Goal: Obtain resource: Obtain resource

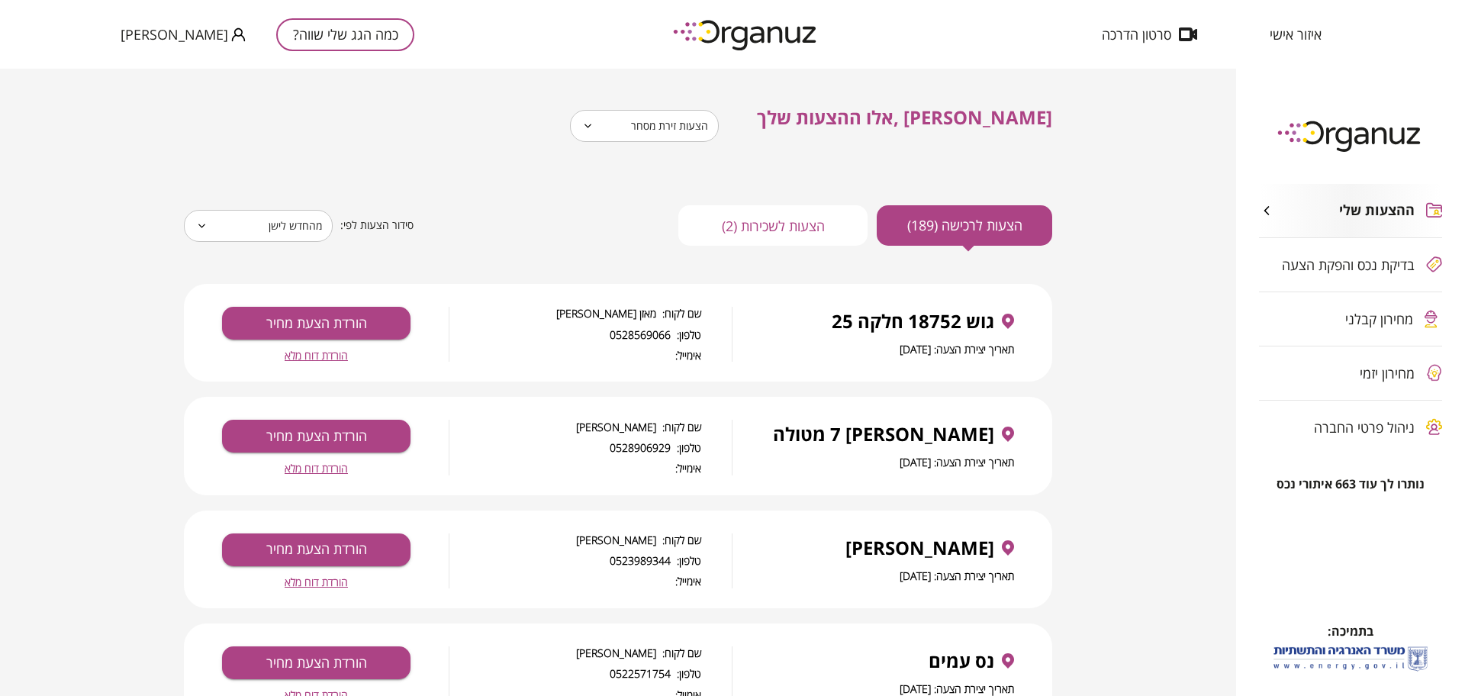
scroll to position [191, 0]
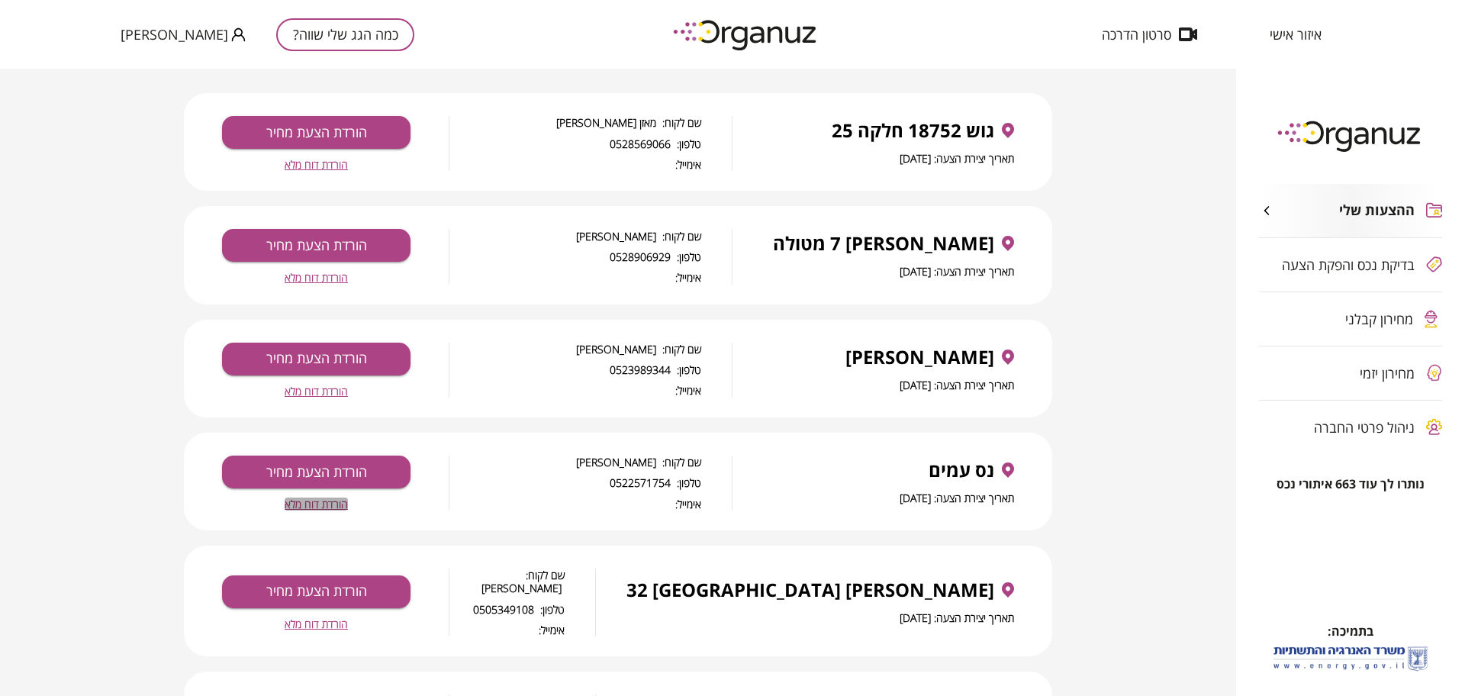
click at [314, 507] on span "הורדת דוח מלא" at bounding box center [316, 503] width 63 height 13
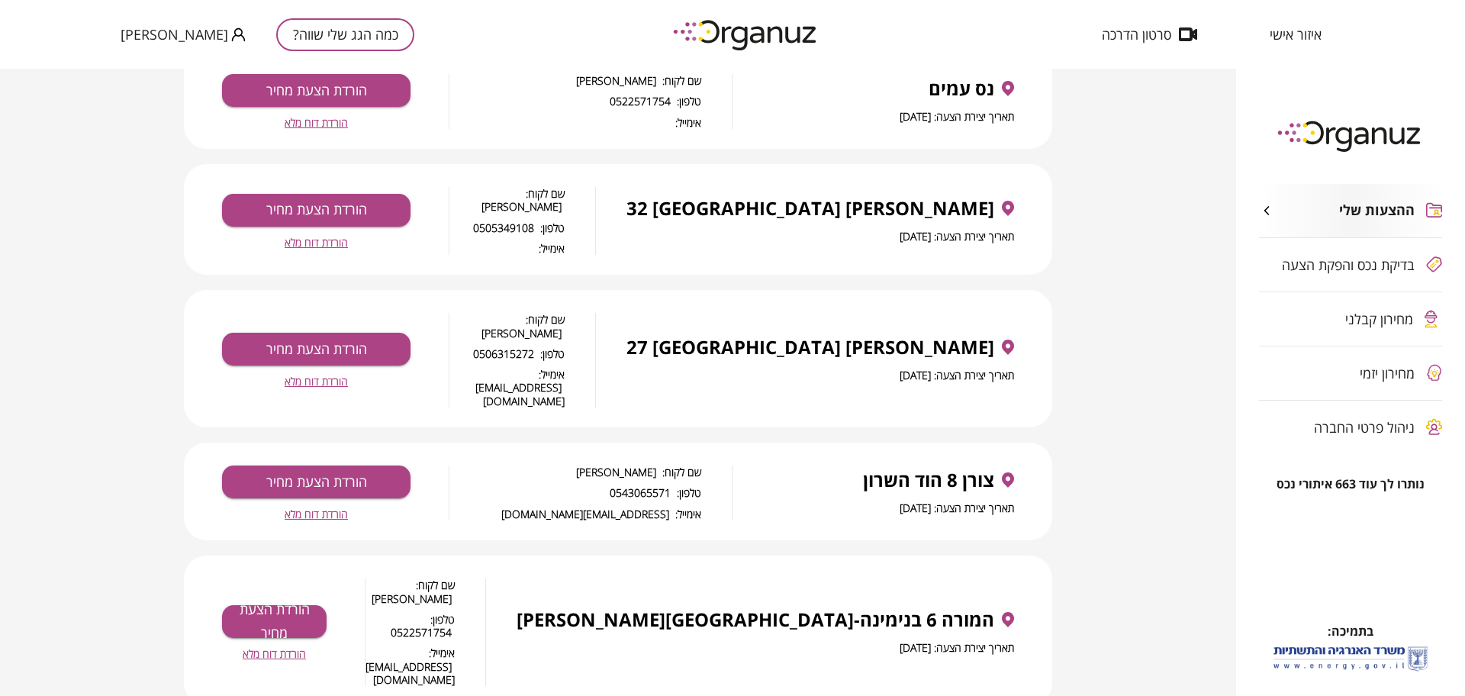
scroll to position [477, 0]
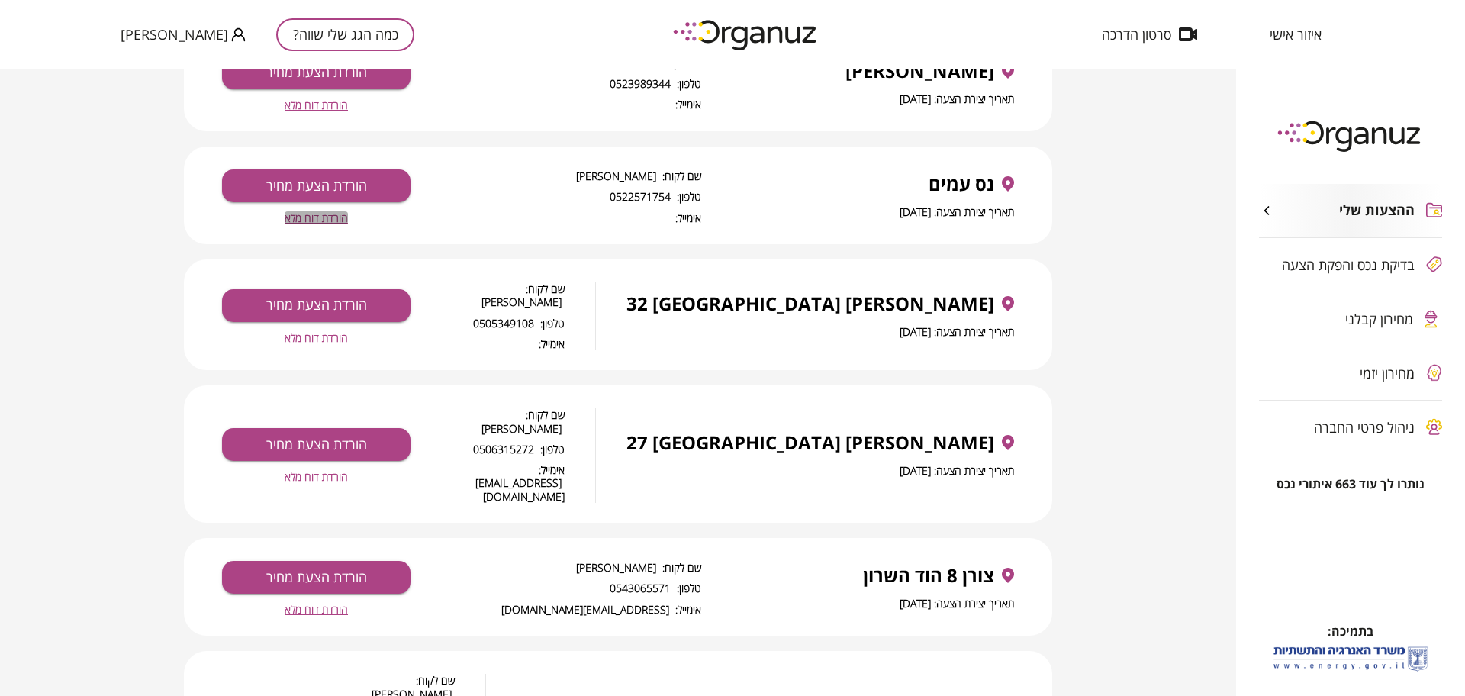
click at [343, 215] on span "הורדת דוח מלא" at bounding box center [316, 217] width 63 height 13
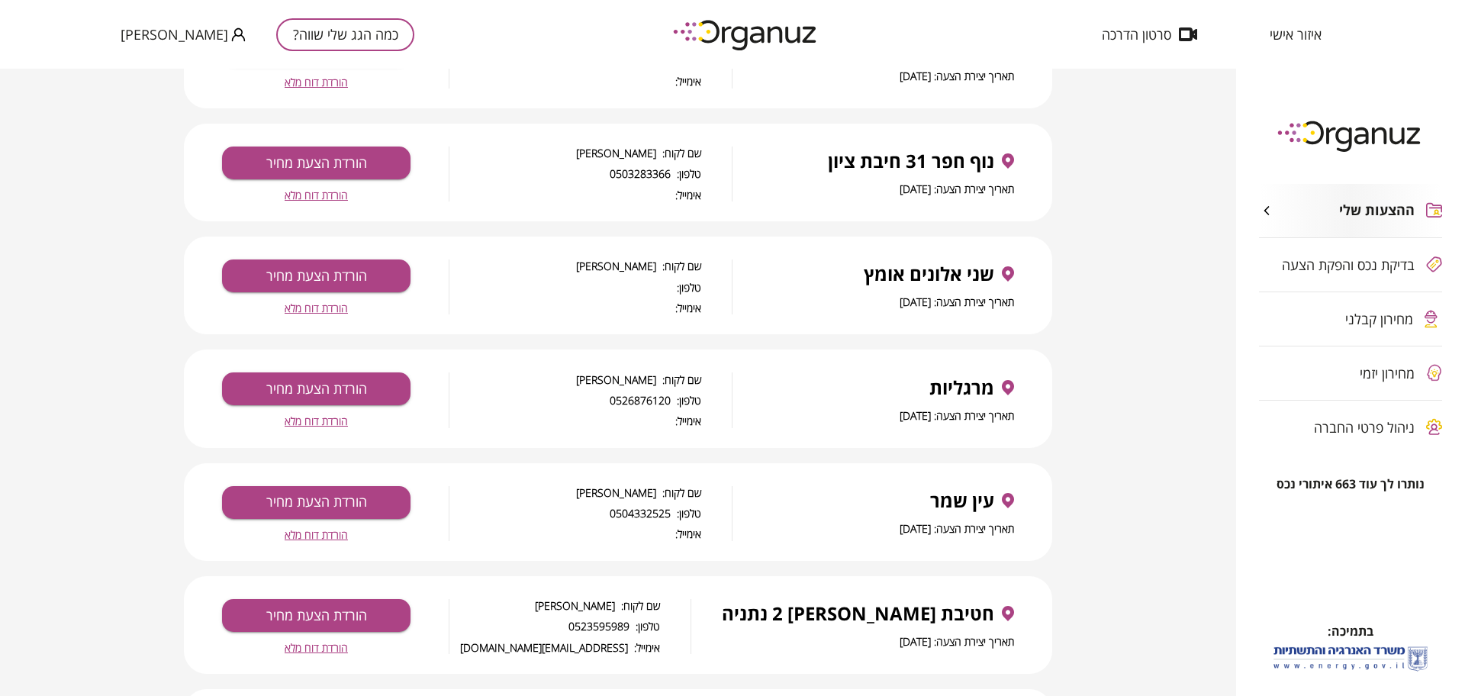
scroll to position [2503, 0]
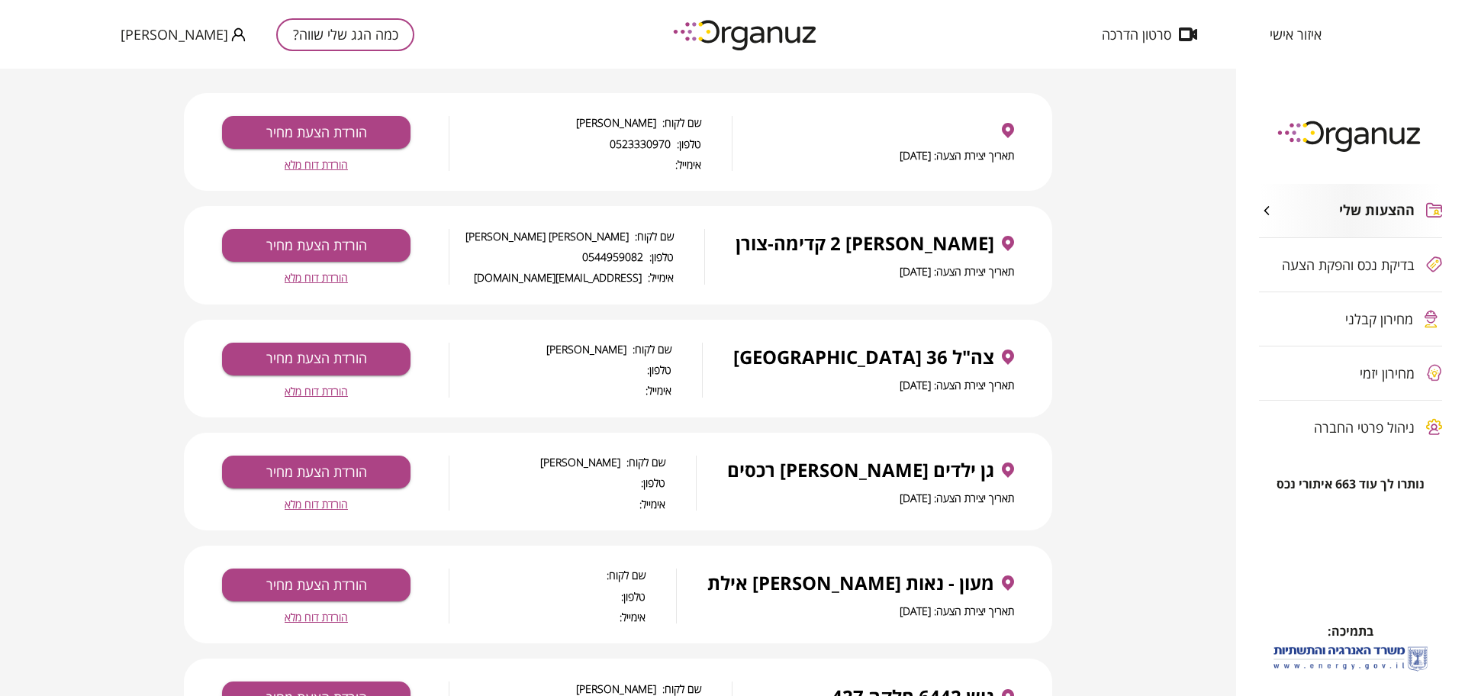
scroll to position [0, 0]
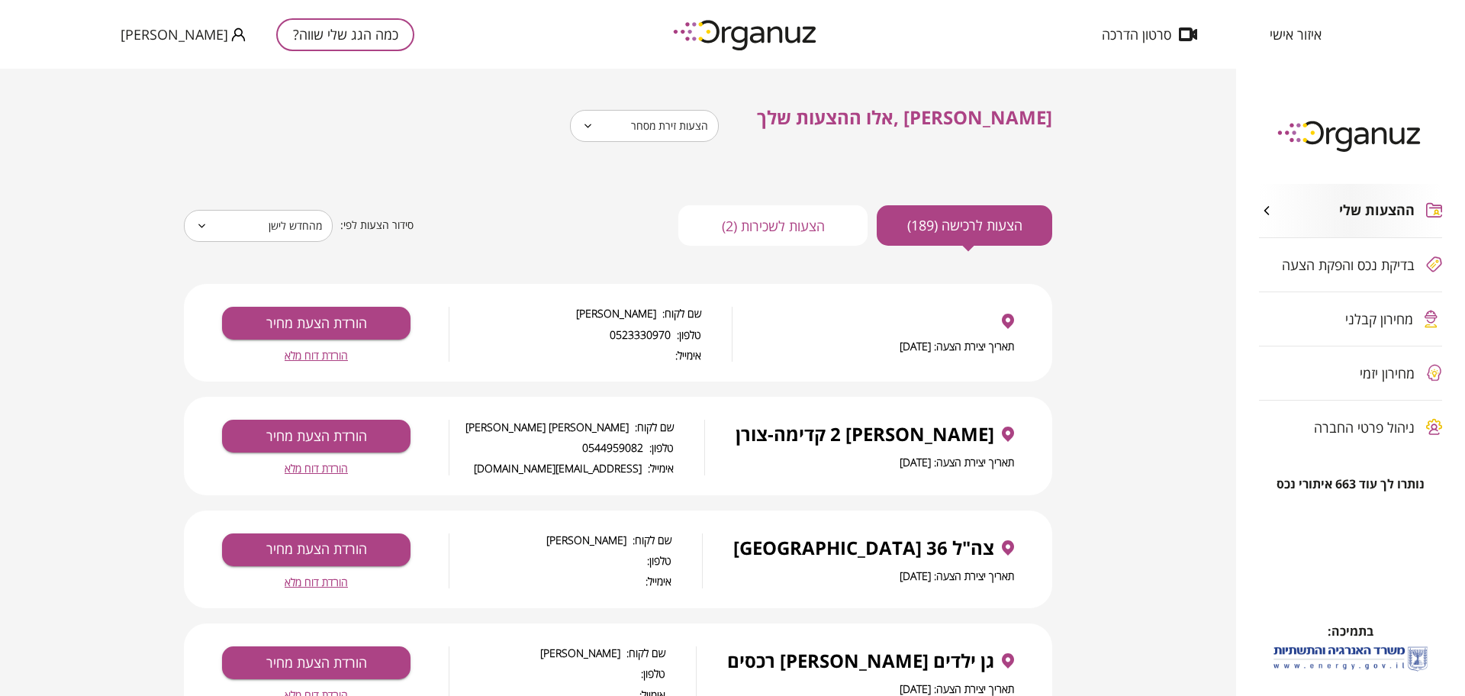
click at [698, 221] on button "הצעות לשכירות (2)" at bounding box center [772, 225] width 189 height 40
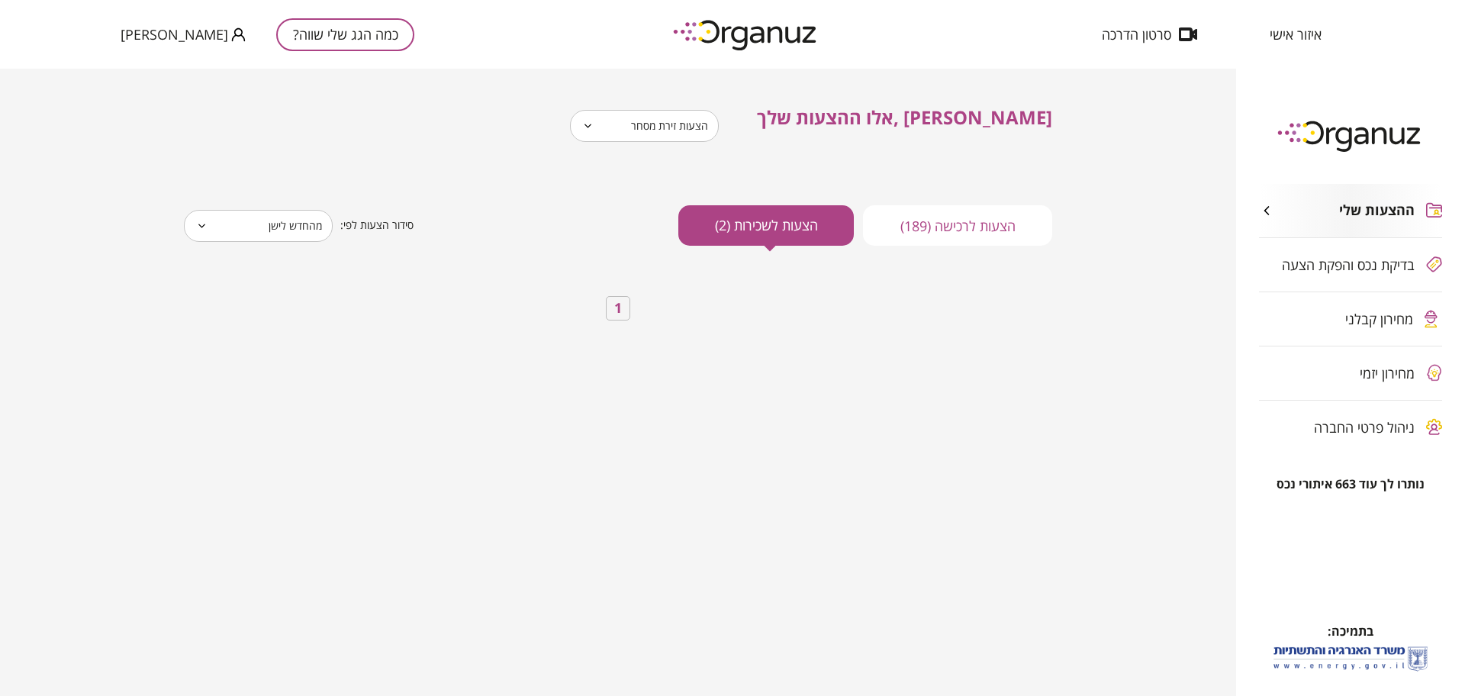
click at [760, 237] on icon at bounding box center [765, 243] width 19 height 19
click at [626, 315] on button "1" at bounding box center [618, 308] width 24 height 24
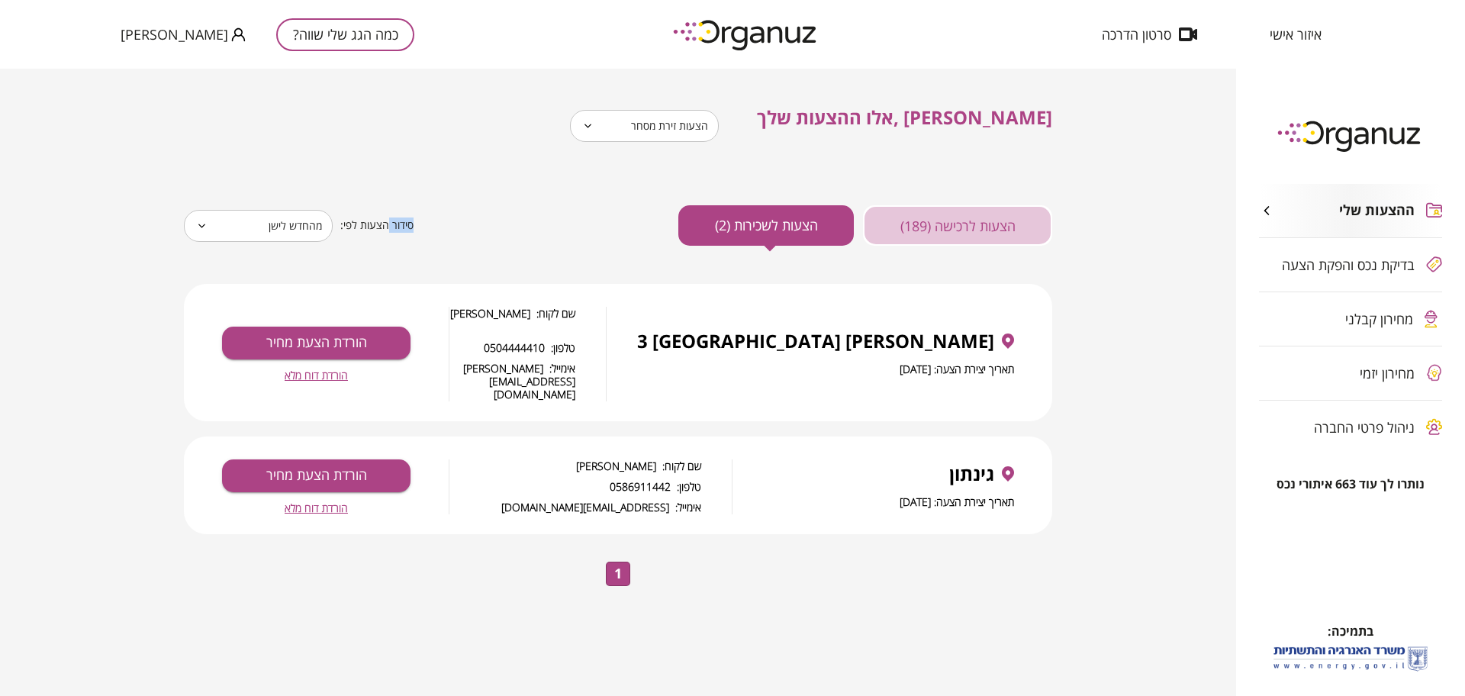
click at [916, 228] on button "הצעות לרכישה (189)" at bounding box center [957, 225] width 189 height 40
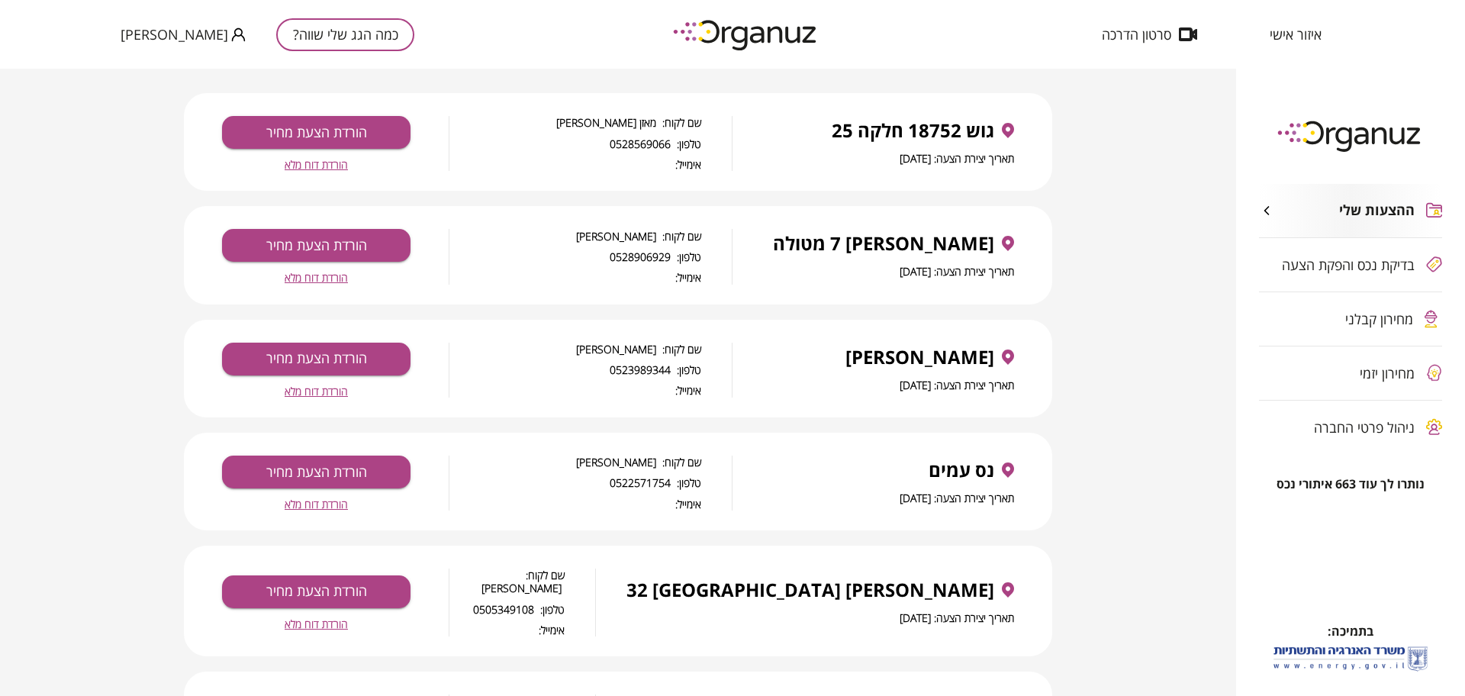
scroll to position [286, 0]
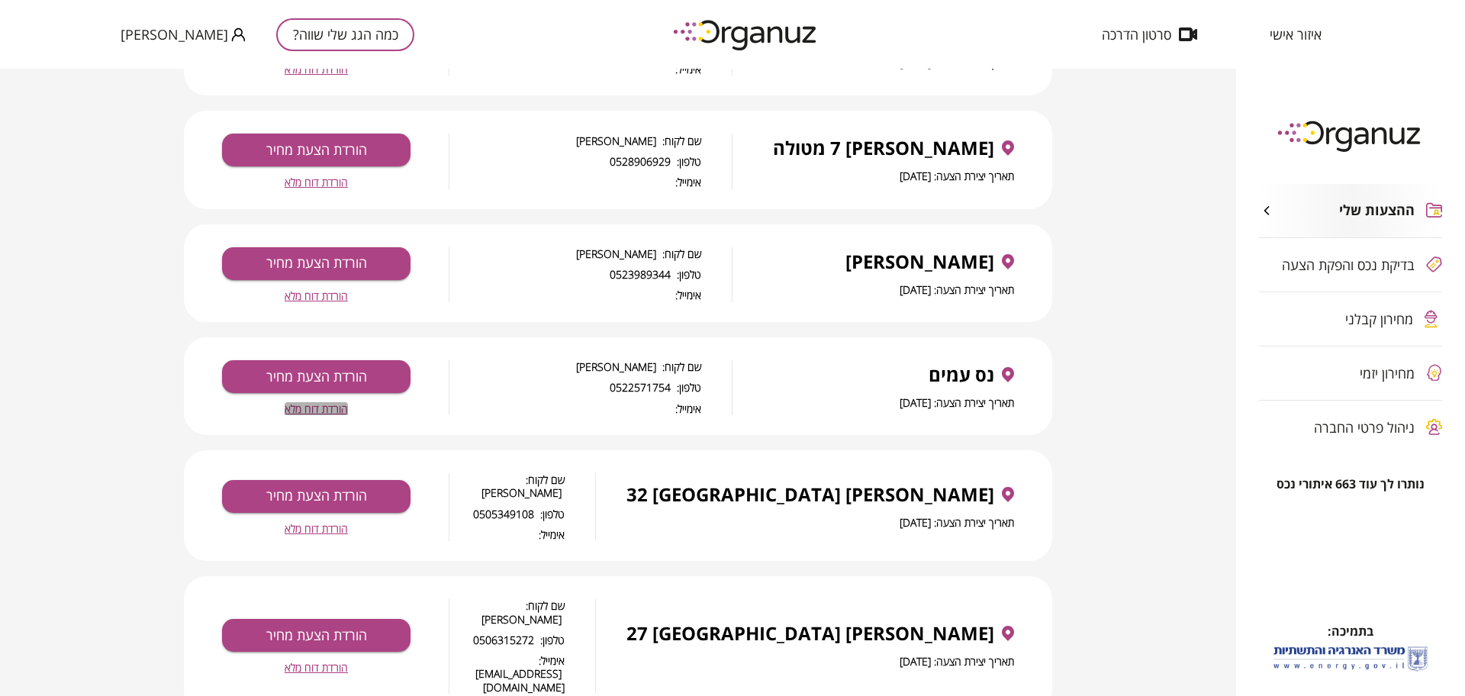
click at [329, 406] on span "הורדת דוח מלא" at bounding box center [316, 408] width 63 height 13
